Goal: Task Accomplishment & Management: Use online tool/utility

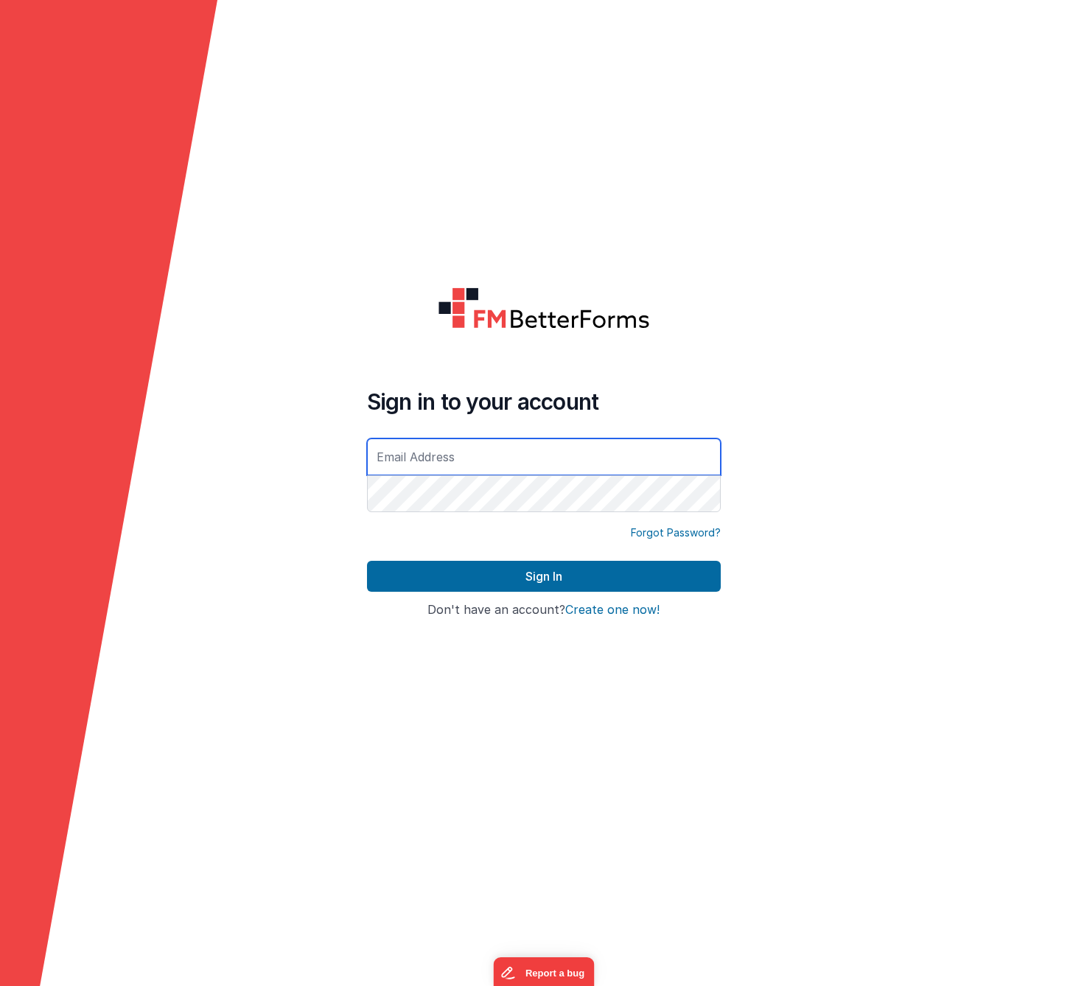
type input "[EMAIL_ADDRESS][DOMAIN_NAME]"
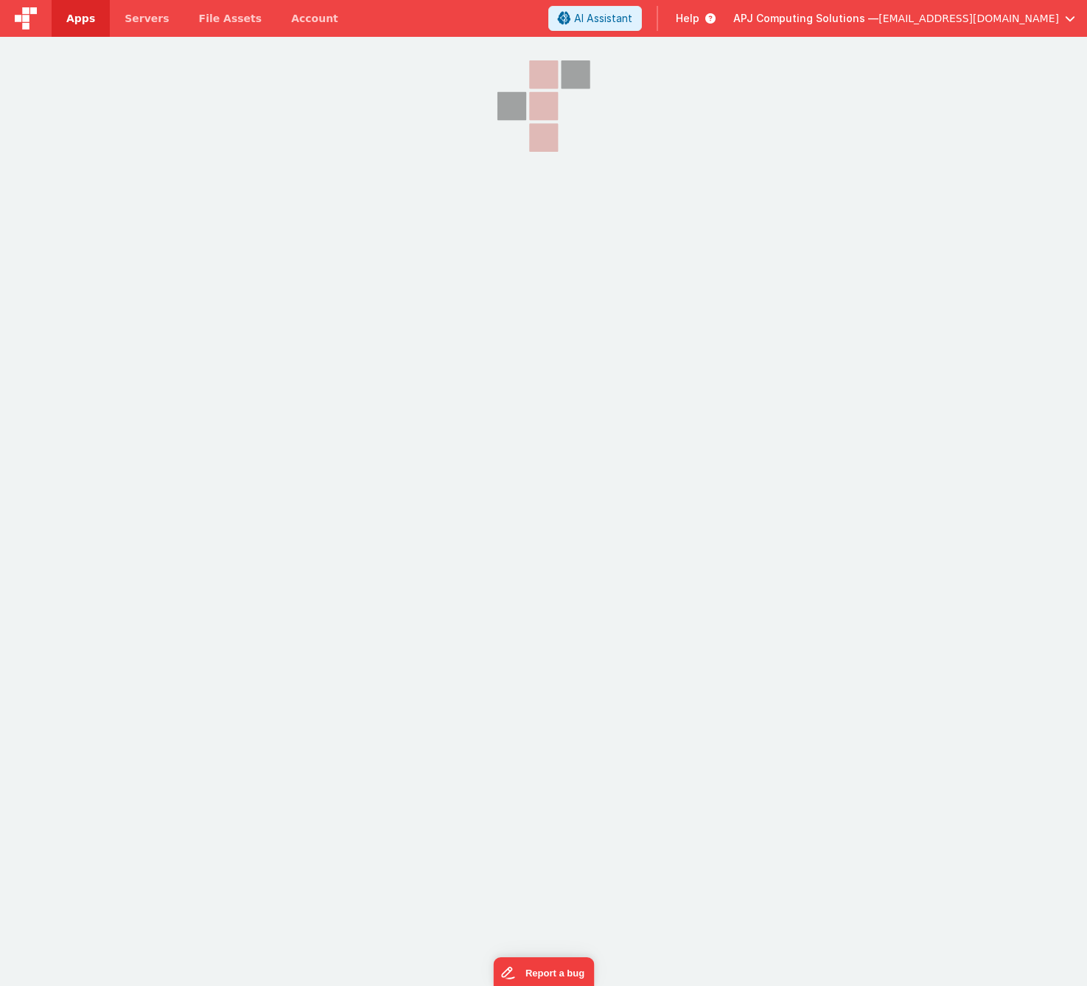
click at [21, 15] on img at bounding box center [26, 18] width 22 height 22
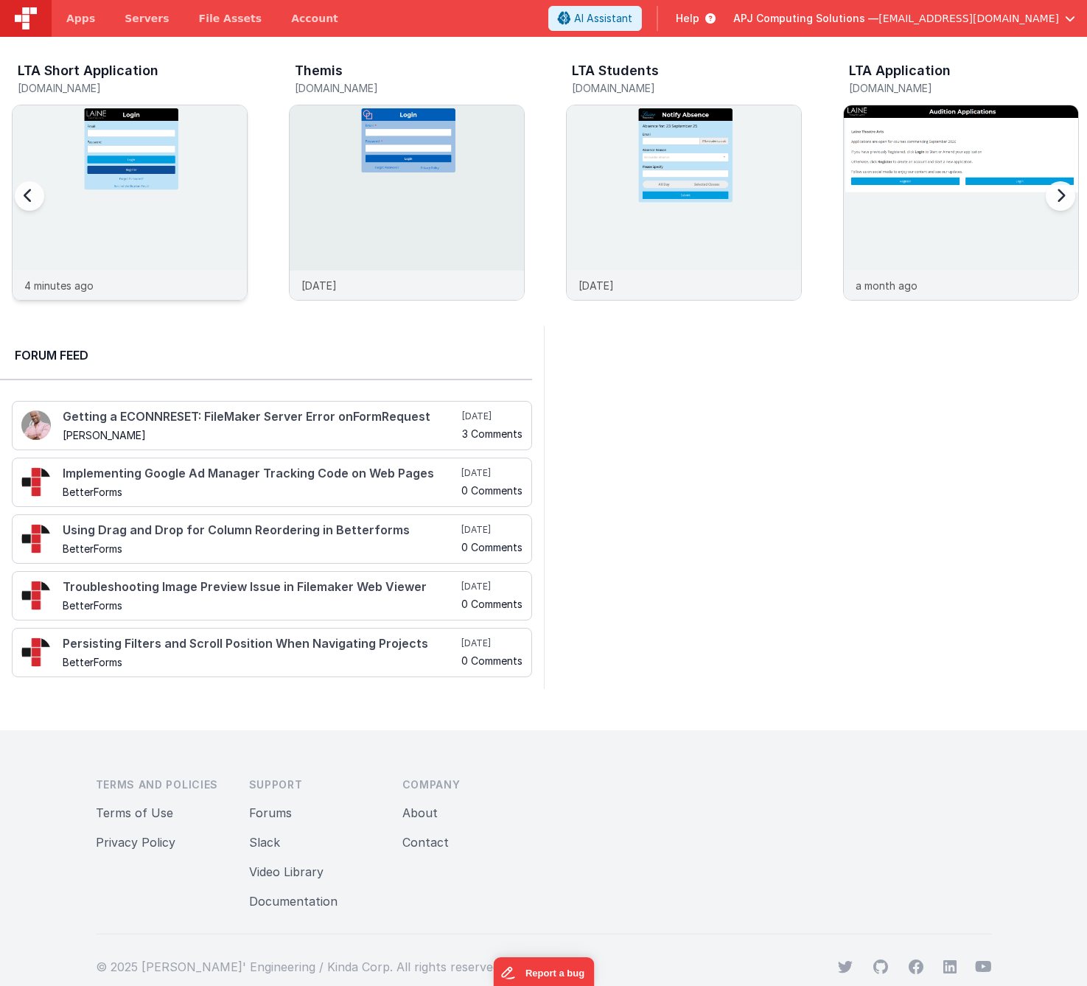
click at [137, 159] on img at bounding box center [130, 222] width 234 height 234
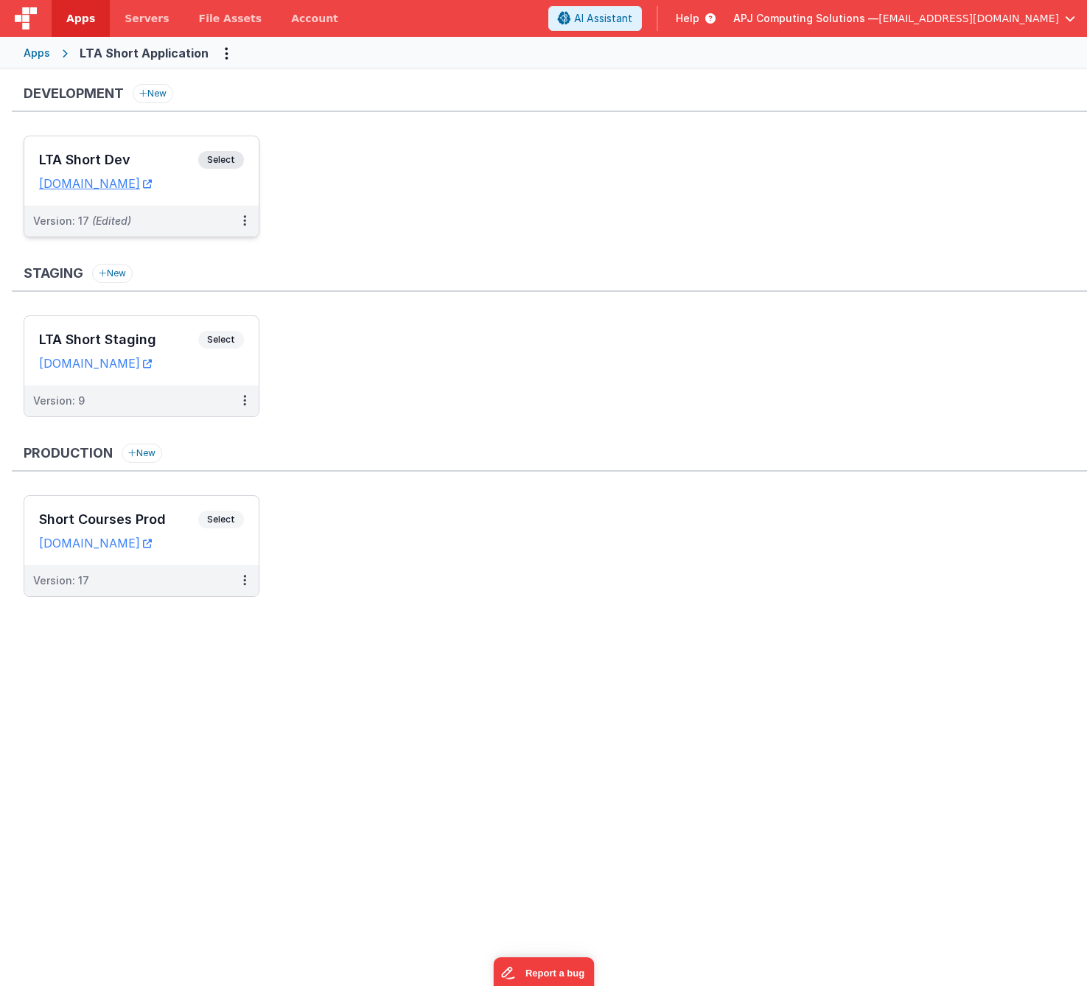
click at [219, 155] on span "Select" at bounding box center [221, 160] width 46 height 18
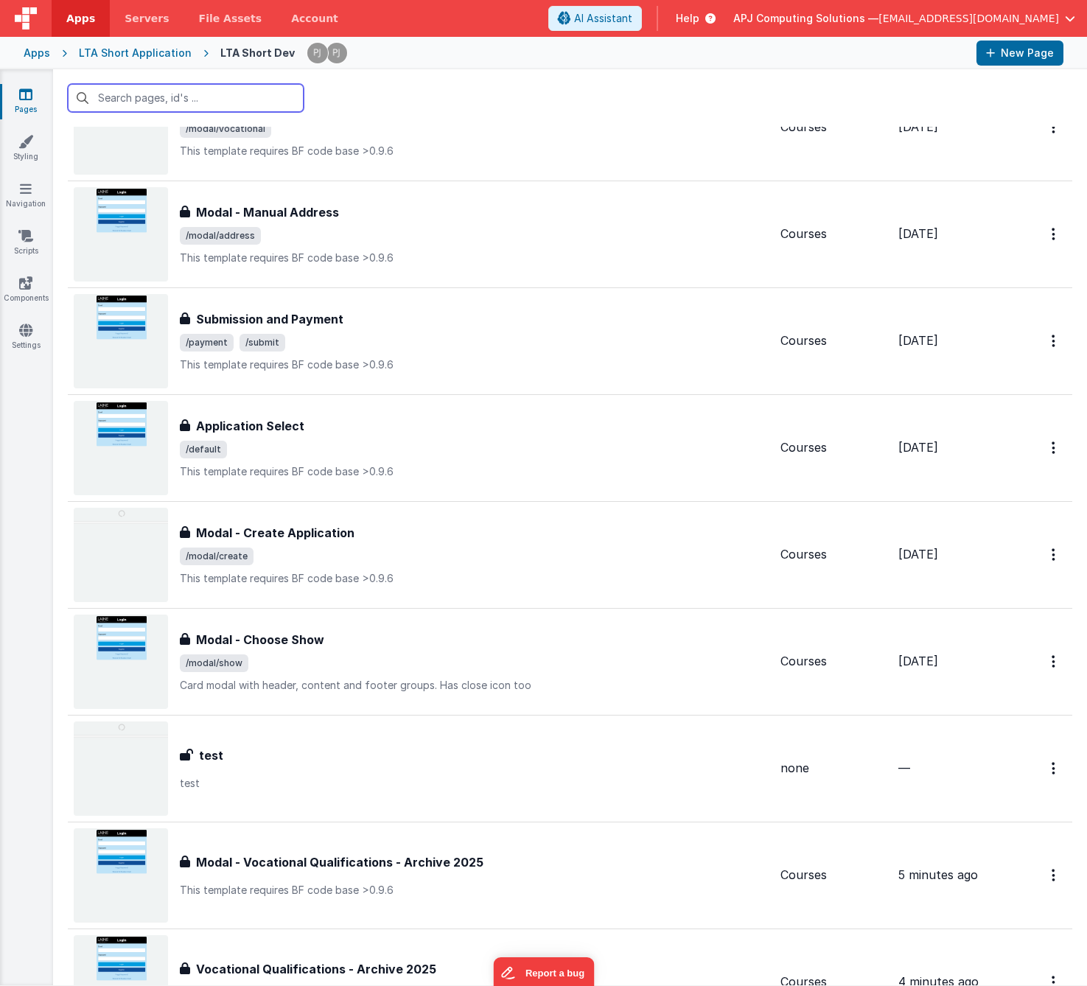
scroll to position [1167, 0]
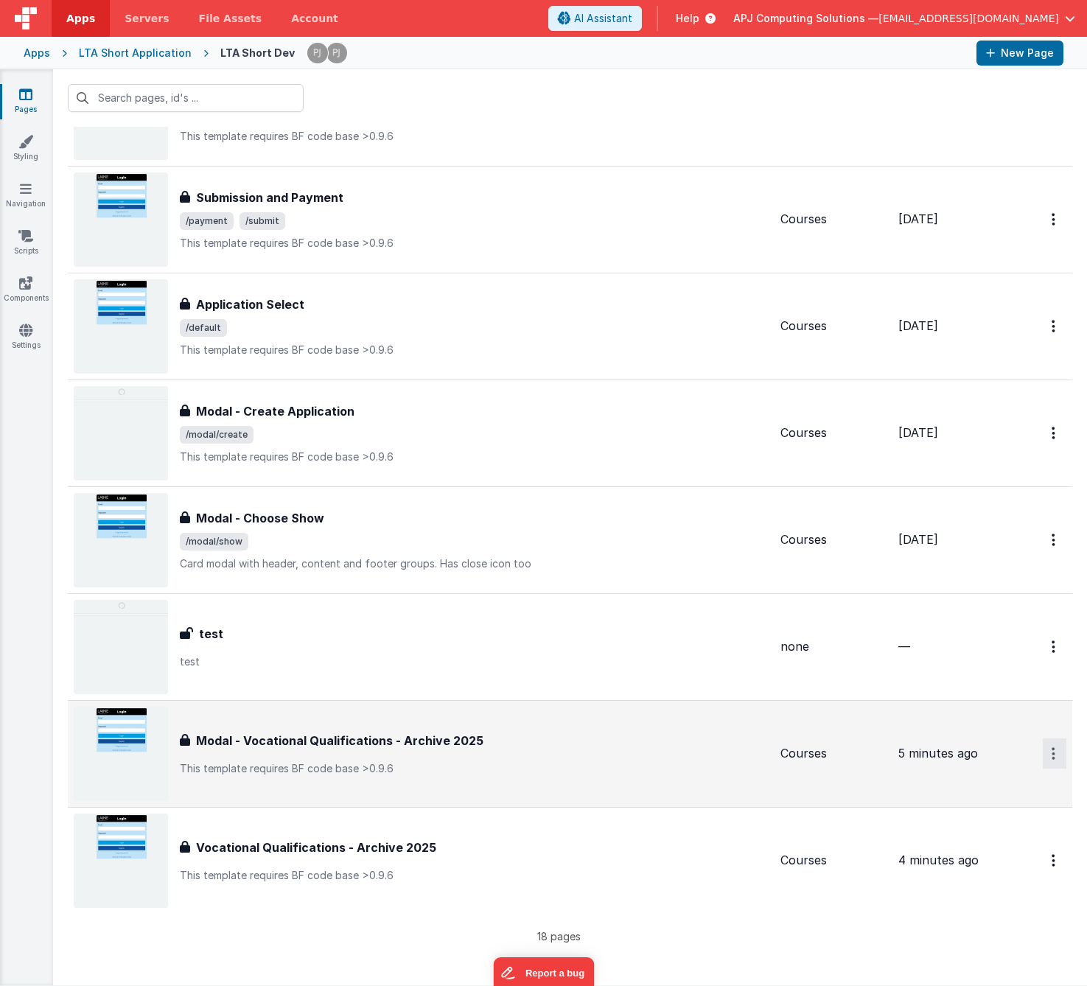
click at [1055, 755] on button "Options" at bounding box center [1055, 753] width 24 height 30
click at [983, 845] on link "Delete" at bounding box center [1002, 842] width 130 height 27
